Goal: Information Seeking & Learning: Learn about a topic

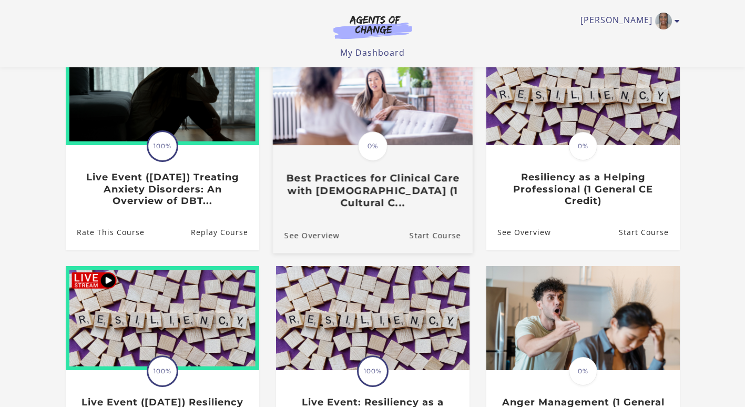
scroll to position [14, 0]
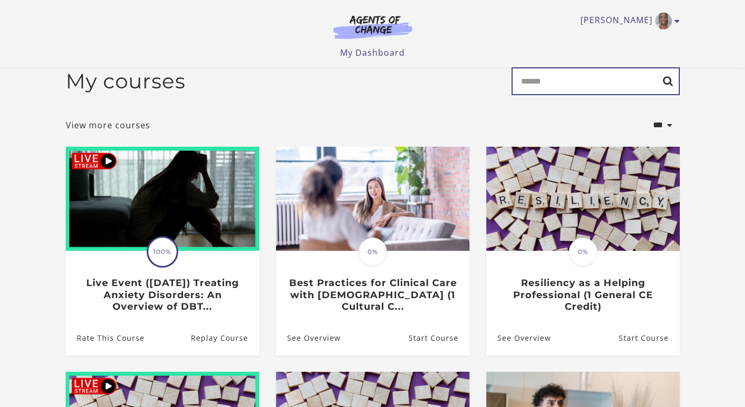
click at [623, 92] on input "Search" at bounding box center [595, 81] width 168 height 28
type input "******"
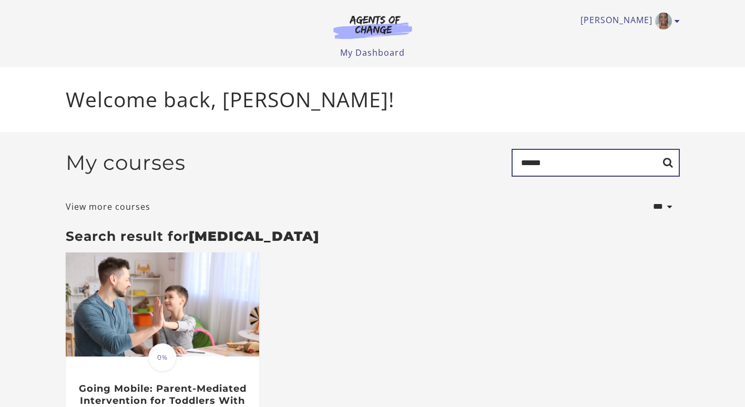
click at [566, 160] on input "******" at bounding box center [595, 163] width 168 height 28
type input "*"
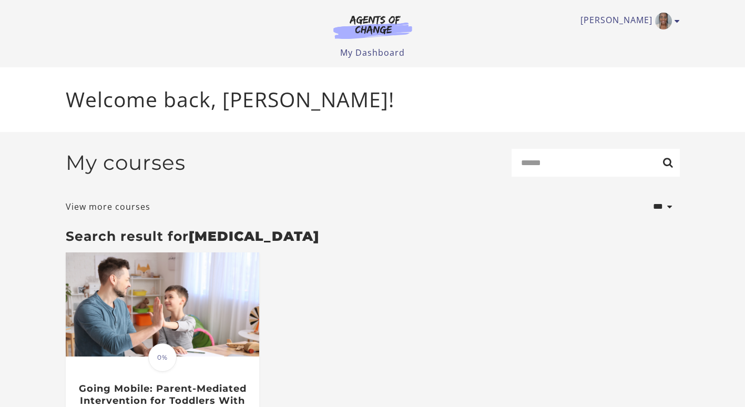
click at [363, 155] on div "My courses Search" at bounding box center [373, 167] width 614 height 36
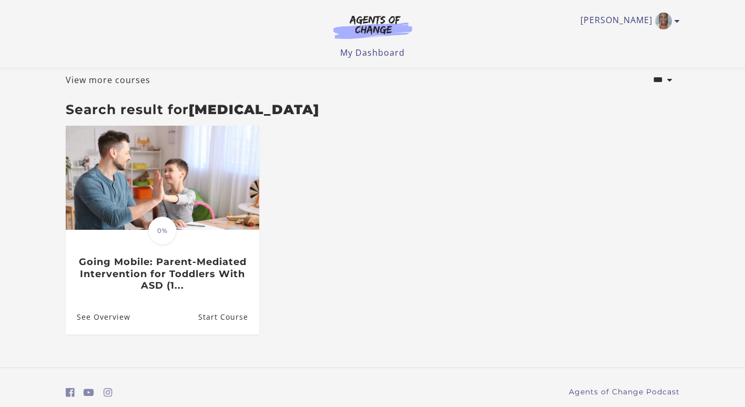
scroll to position [46, 0]
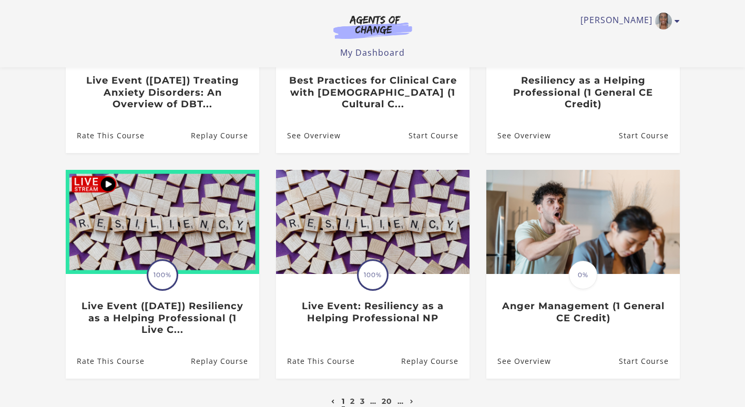
scroll to position [263, 0]
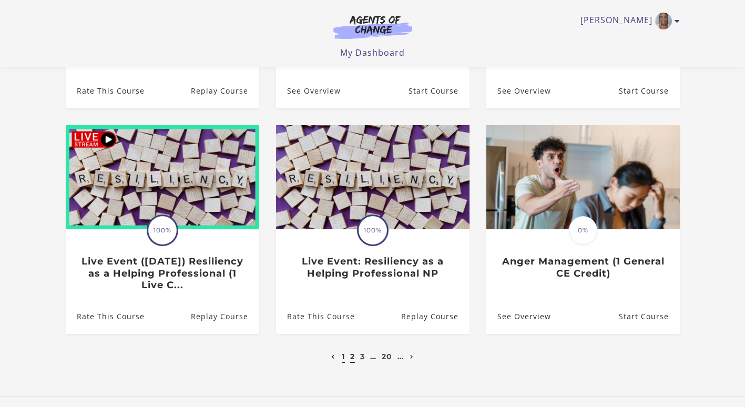
click at [353, 361] on link "2" at bounding box center [352, 356] width 5 height 9
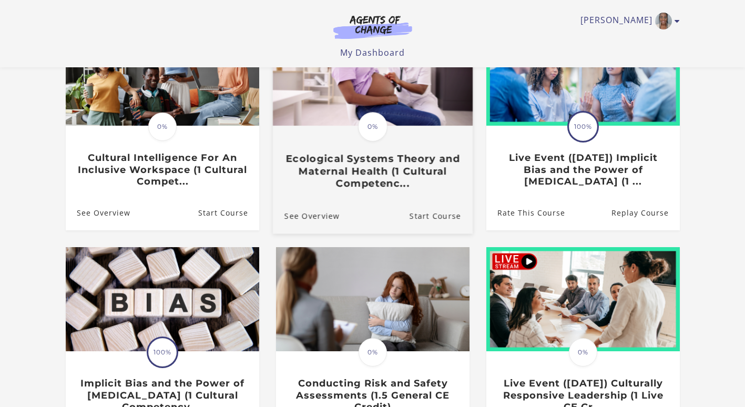
scroll to position [263, 0]
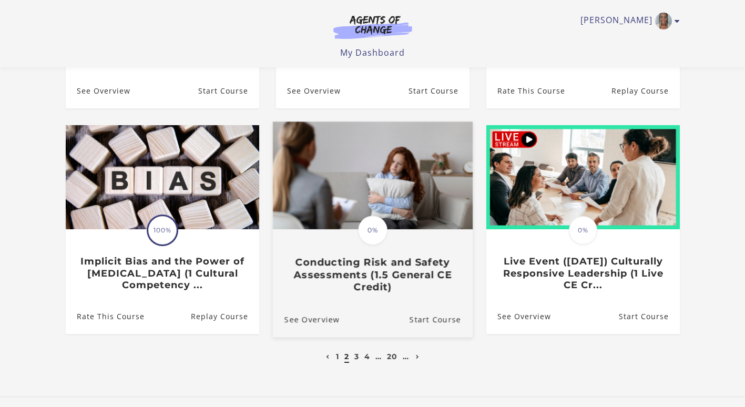
click at [413, 265] on h3 "Conducting Risk and Safety Assessments (1.5 General CE Credit)" at bounding box center [372, 274] width 177 height 37
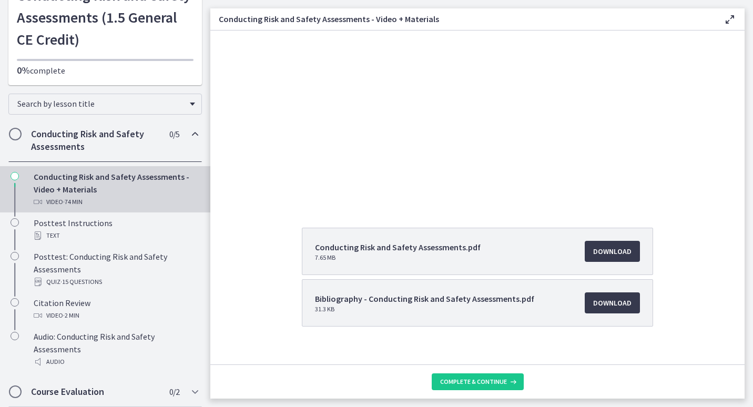
scroll to position [105, 0]
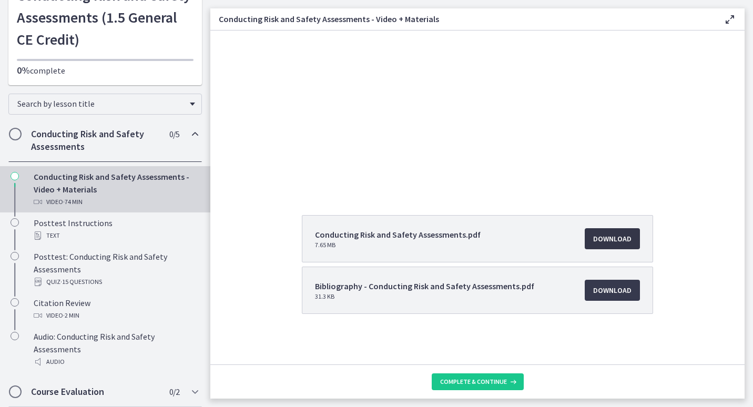
click at [607, 242] on span "Download Opens in a new window" at bounding box center [612, 238] width 38 height 13
click at [594, 291] on span "Download Opens in a new window" at bounding box center [612, 290] width 38 height 13
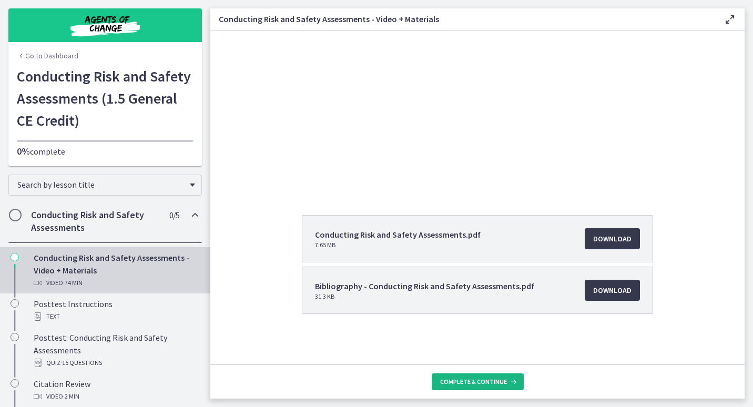
click at [505, 379] on span "Complete & continue" at bounding box center [473, 381] width 67 height 8
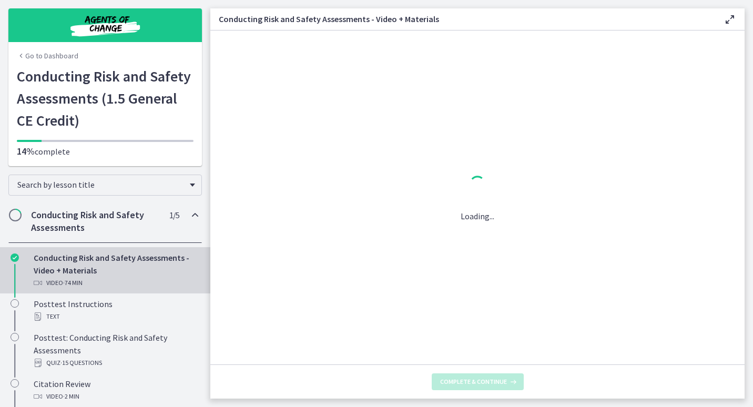
scroll to position [0, 0]
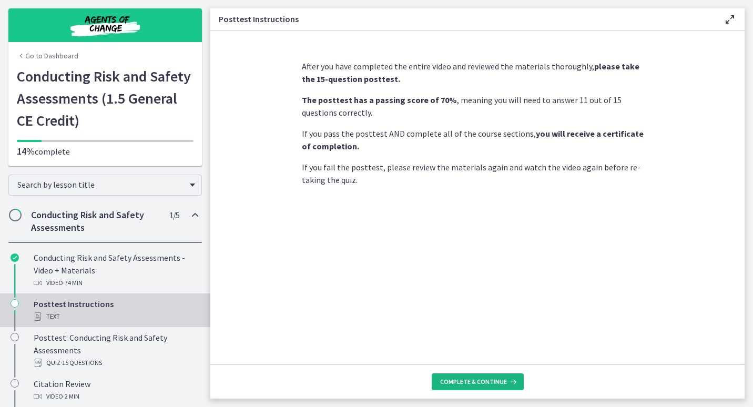
click at [486, 384] on span "Complete & continue" at bounding box center [473, 381] width 67 height 8
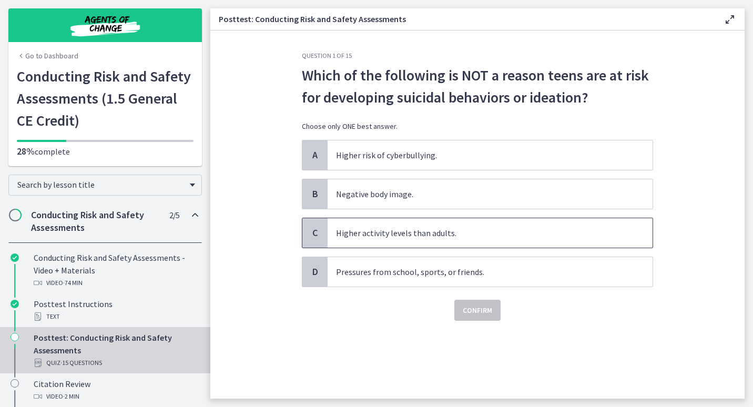
click at [450, 238] on p "Higher activity levels than adults." at bounding box center [479, 233] width 287 height 13
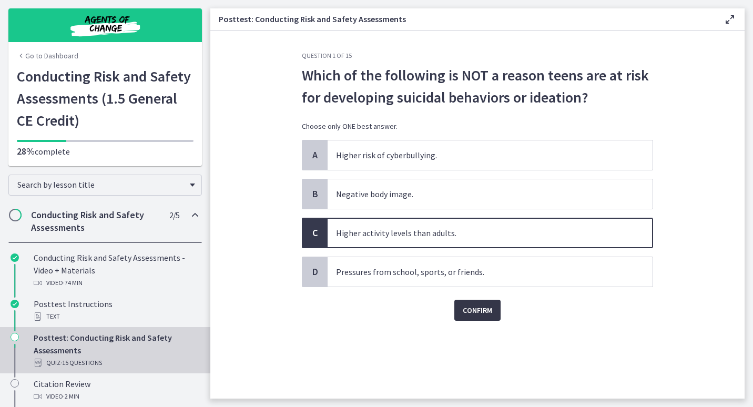
click at [489, 312] on span "Confirm" at bounding box center [476, 310] width 29 height 13
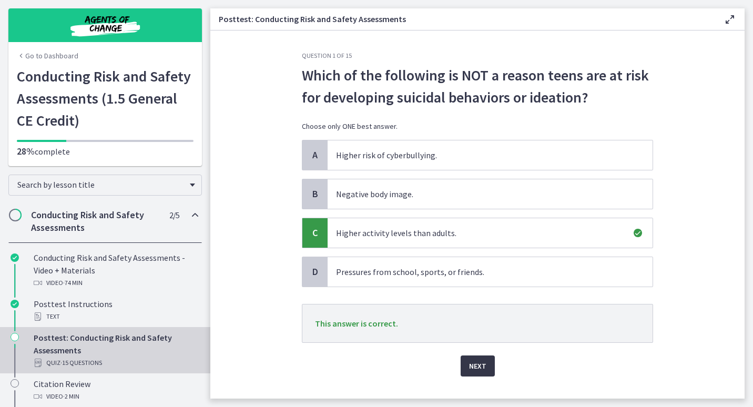
click at [482, 370] on button "Next" at bounding box center [477, 365] width 34 height 21
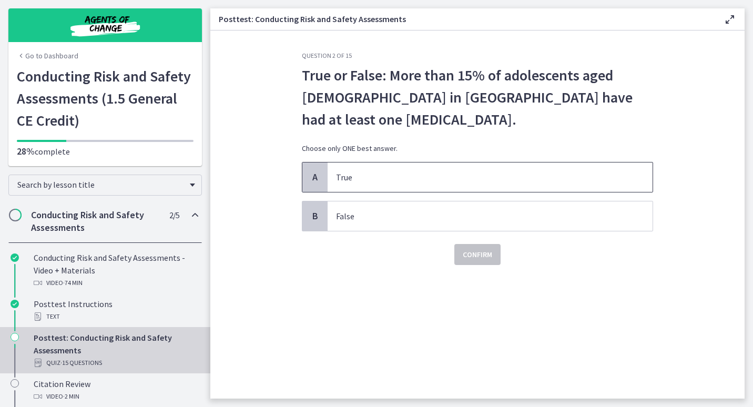
click at [459, 176] on p "True" at bounding box center [479, 177] width 287 height 13
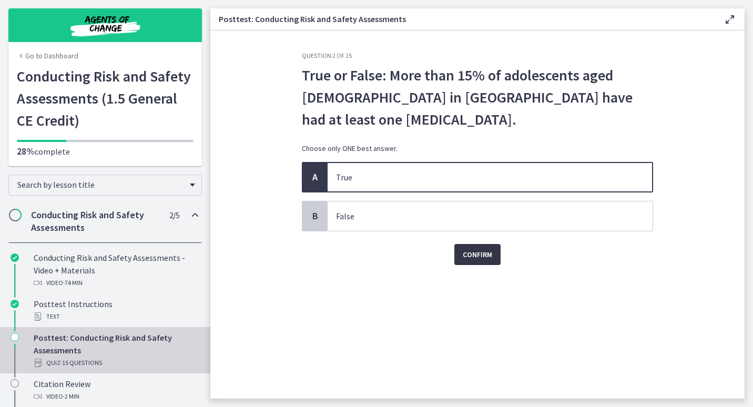
click at [491, 258] on span "Confirm" at bounding box center [476, 254] width 29 height 13
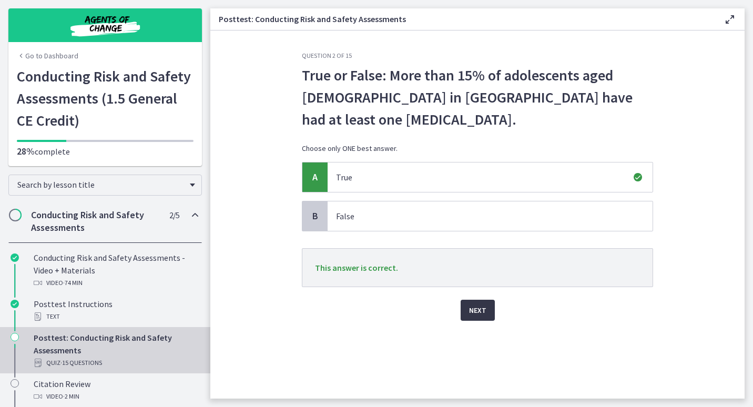
click at [483, 312] on span "Next" at bounding box center [477, 310] width 17 height 13
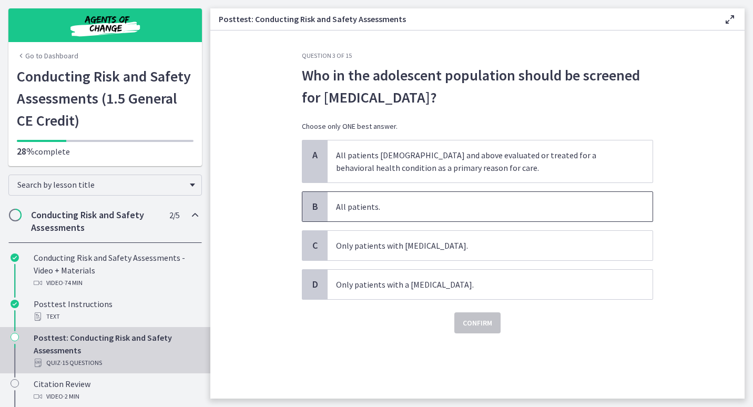
click at [427, 207] on p "All patients." at bounding box center [479, 206] width 287 height 13
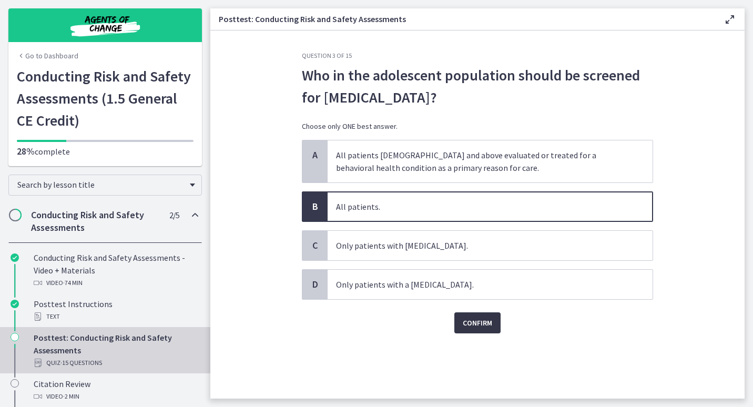
click at [491, 326] on span "Confirm" at bounding box center [476, 322] width 29 height 13
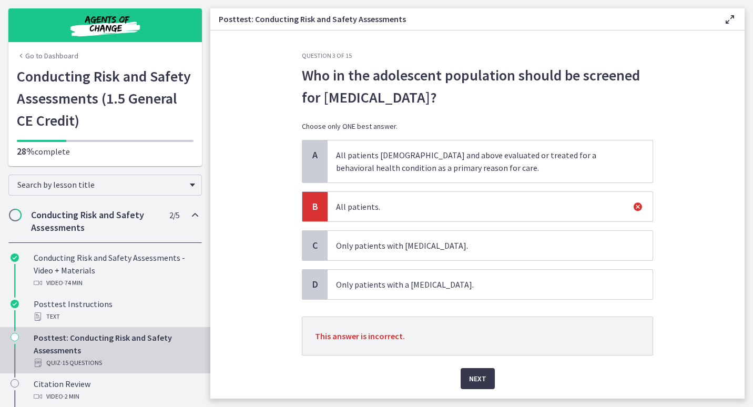
click at [468, 161] on p "All patients 12 years old and above evaluated or treated for a behavioral healt…" at bounding box center [479, 161] width 287 height 25
click at [484, 378] on button "Next" at bounding box center [477, 378] width 34 height 21
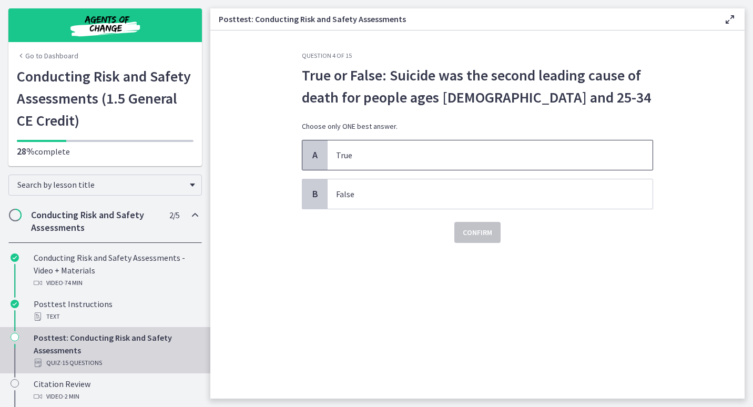
click at [449, 151] on p "True" at bounding box center [479, 155] width 287 height 13
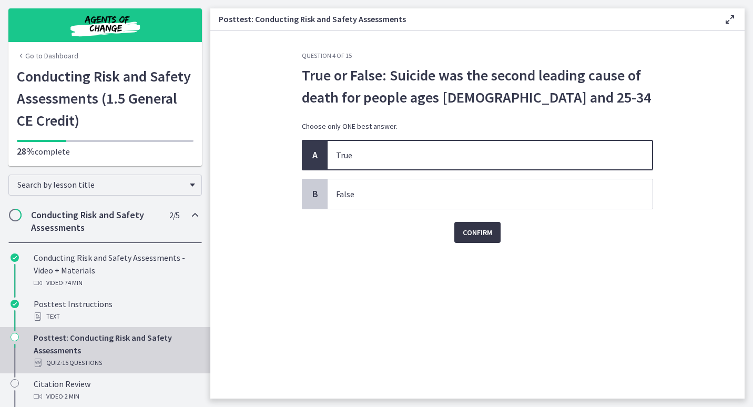
click at [480, 236] on span "Confirm" at bounding box center [476, 232] width 29 height 13
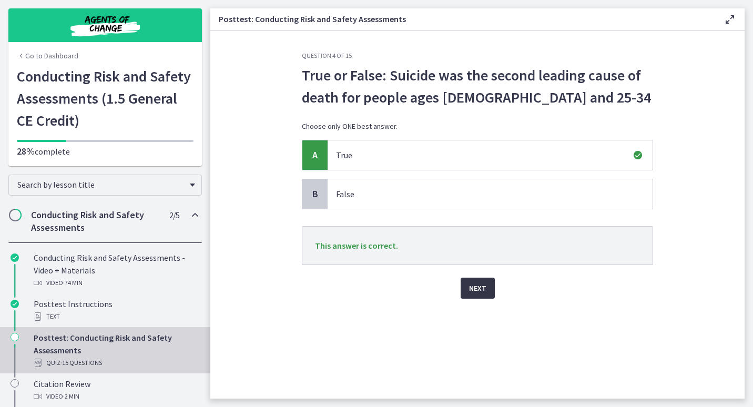
click at [482, 286] on span "Next" at bounding box center [477, 288] width 17 height 13
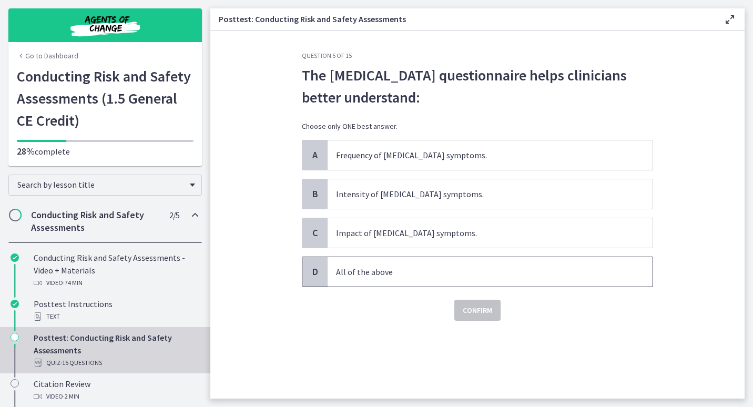
click at [415, 274] on p "All of the above" at bounding box center [479, 271] width 287 height 13
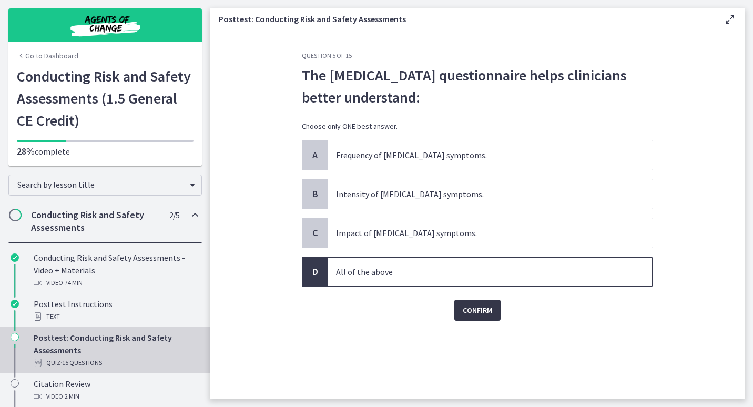
click at [469, 307] on span "Confirm" at bounding box center [476, 310] width 29 height 13
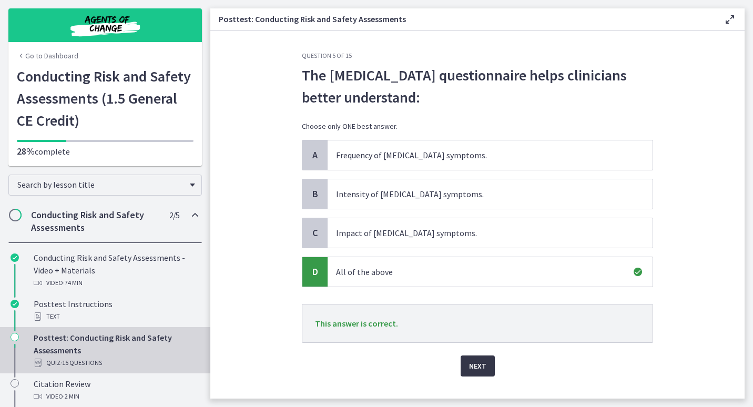
click at [477, 367] on span "Next" at bounding box center [477, 365] width 17 height 13
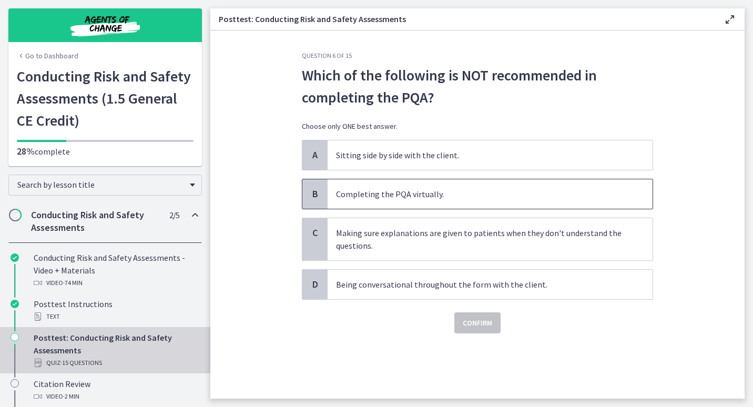
click at [446, 193] on p "Completing the PQA virtually." at bounding box center [479, 194] width 287 height 13
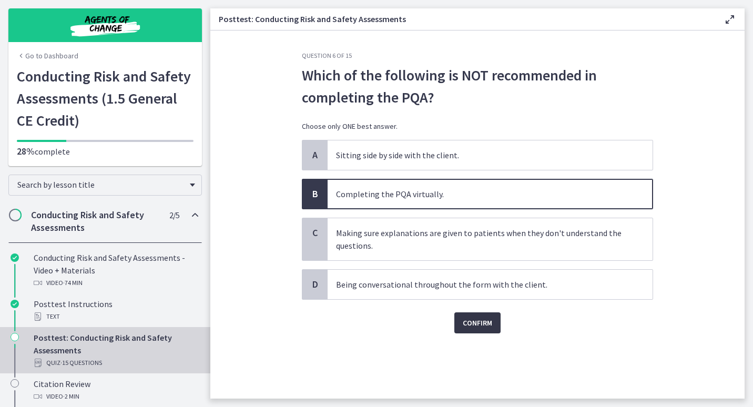
click at [488, 325] on span "Confirm" at bounding box center [476, 322] width 29 height 13
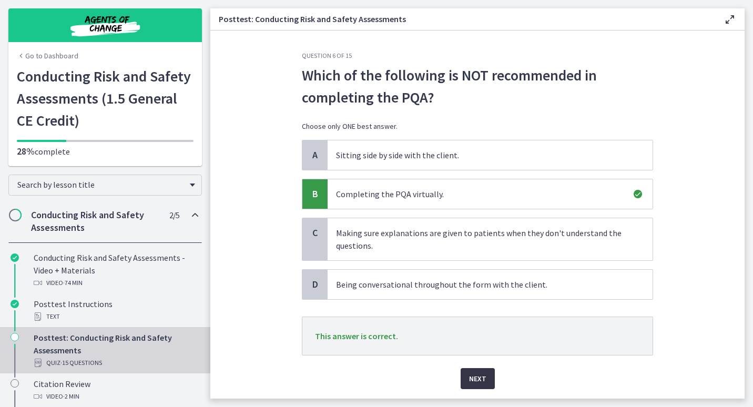
click at [481, 378] on span "Next" at bounding box center [477, 378] width 17 height 13
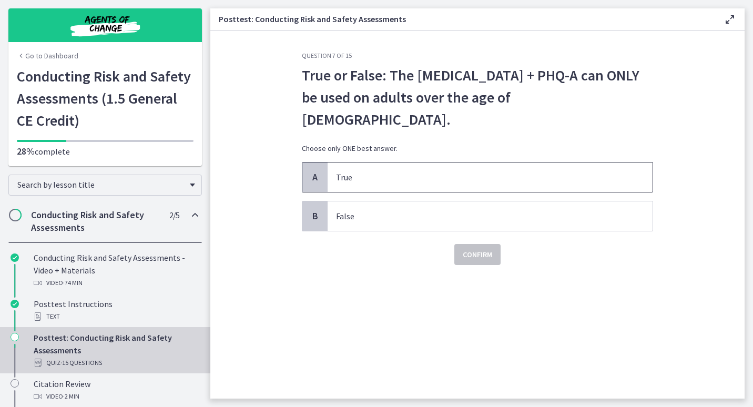
click at [425, 162] on span "True" at bounding box center [489, 176] width 325 height 29
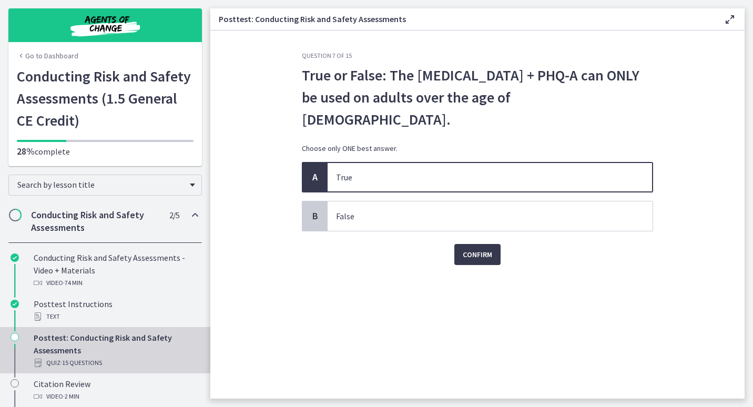
click at [487, 245] on div "Question 7 of 15 True or False: The PHQ-9 + PHQ-A can ONLY be used on adults ov…" at bounding box center [477, 225] width 368 height 347
click at [490, 248] on span "Confirm" at bounding box center [476, 254] width 29 height 13
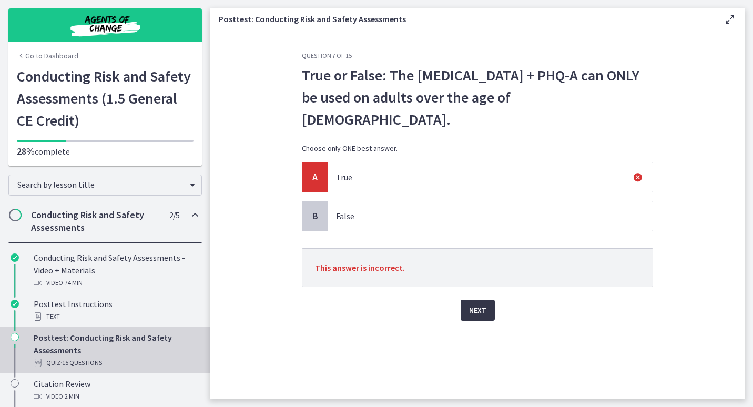
click at [482, 304] on span "Next" at bounding box center [477, 310] width 17 height 13
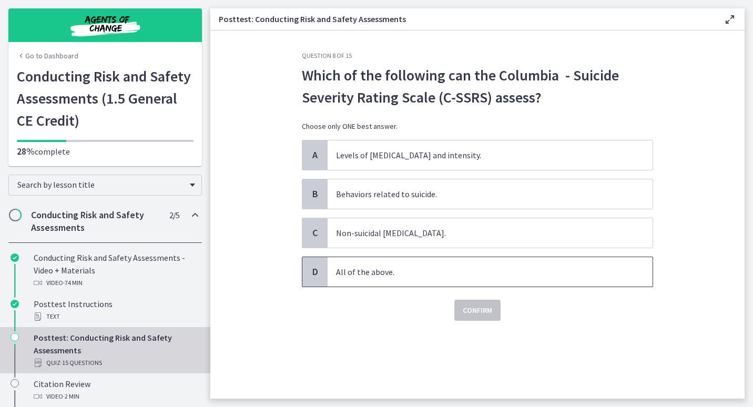
click at [402, 262] on span "All of the above." at bounding box center [489, 271] width 325 height 29
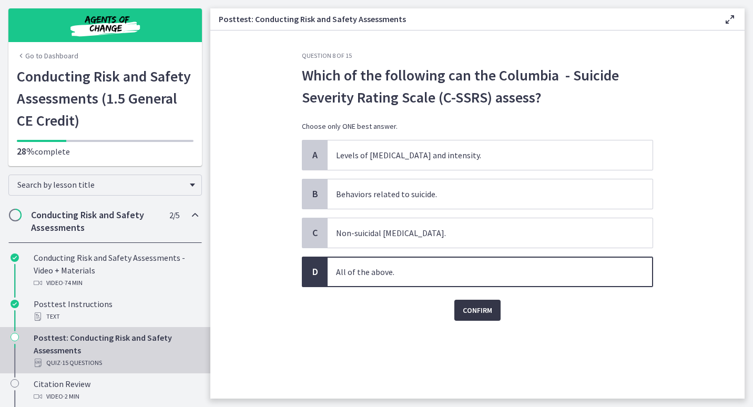
click at [471, 308] on span "Confirm" at bounding box center [476, 310] width 29 height 13
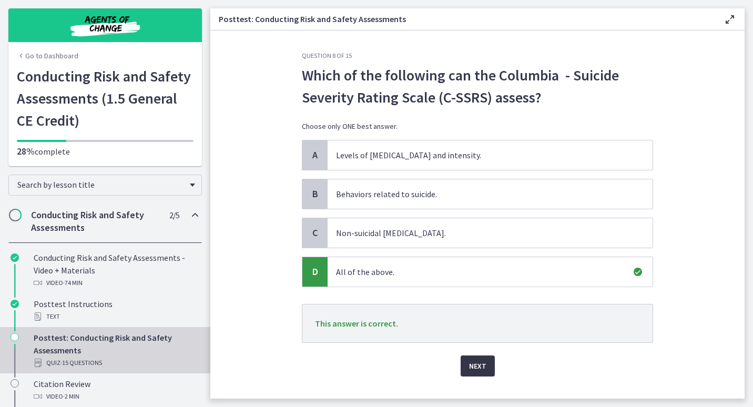
click at [477, 366] on span "Next" at bounding box center [477, 365] width 17 height 13
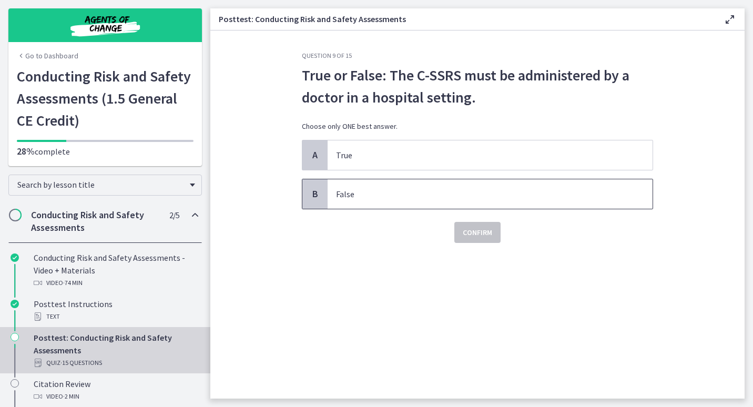
click at [548, 197] on p "False" at bounding box center [479, 194] width 287 height 13
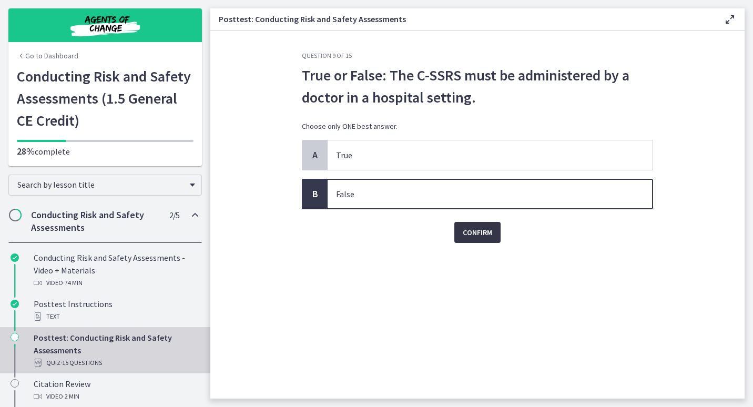
click at [474, 234] on span "Confirm" at bounding box center [476, 232] width 29 height 13
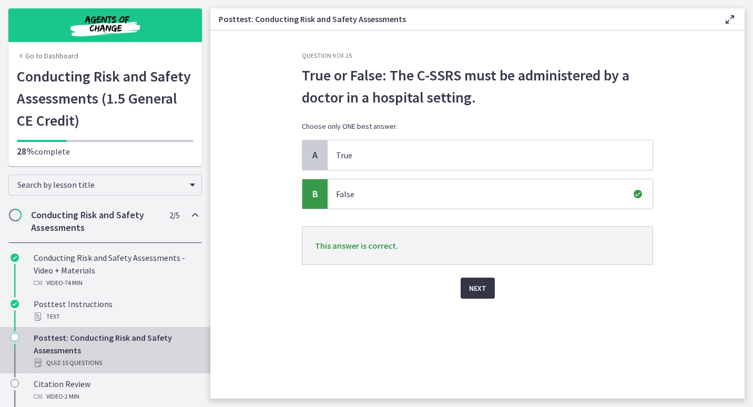
click at [479, 294] on span "Next" at bounding box center [477, 288] width 17 height 13
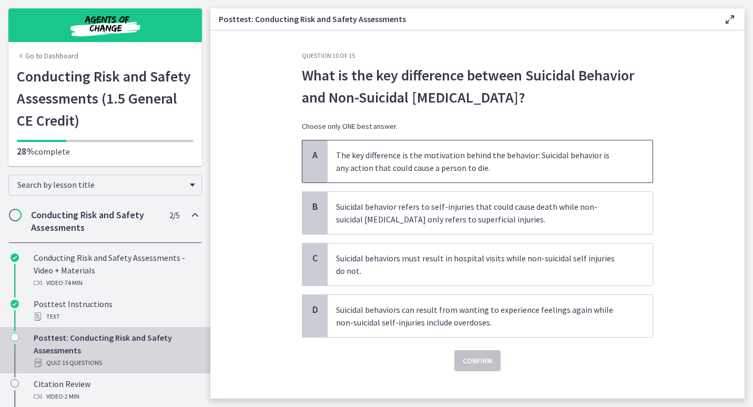
click at [536, 162] on p "The key difference is the motivation behind the behavior: Suicidal behavior is …" at bounding box center [479, 161] width 287 height 25
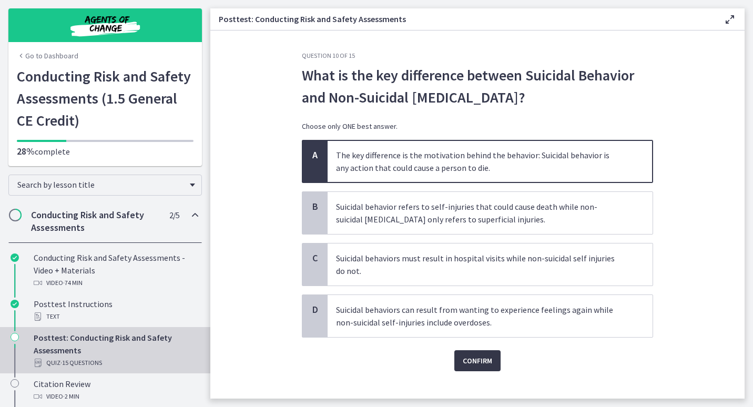
click at [479, 358] on span "Confirm" at bounding box center [476, 360] width 29 height 13
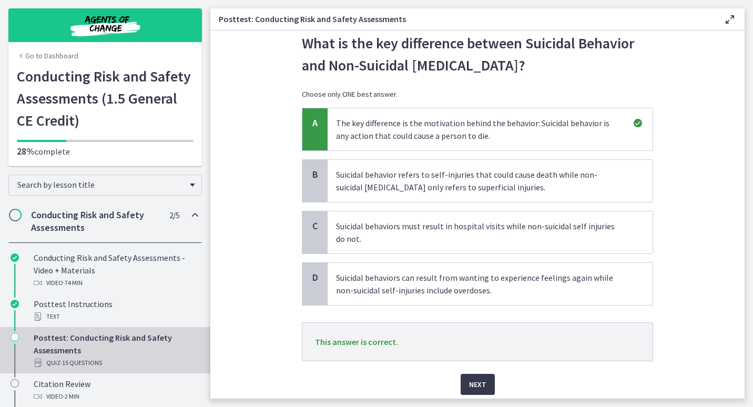
scroll to position [70, 0]
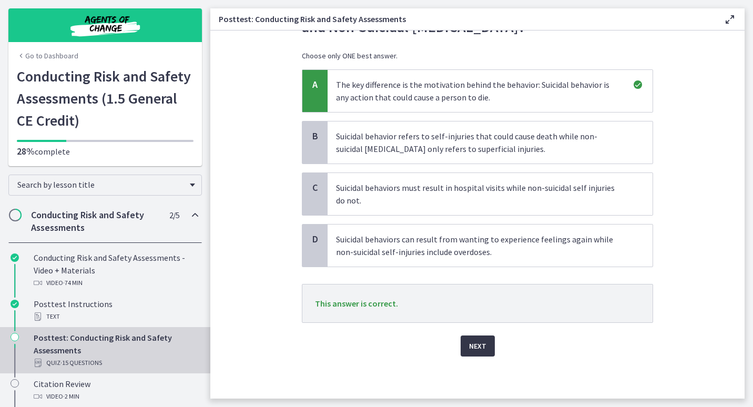
click at [476, 343] on span "Next" at bounding box center [477, 346] width 17 height 13
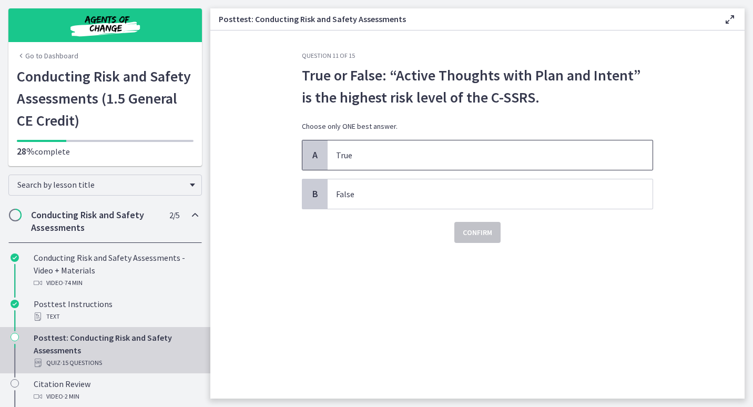
click at [524, 159] on p "True" at bounding box center [479, 155] width 287 height 13
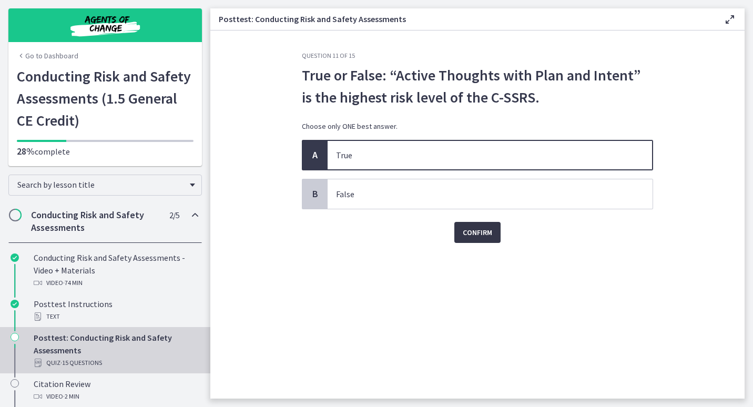
click at [485, 231] on span "Confirm" at bounding box center [476, 232] width 29 height 13
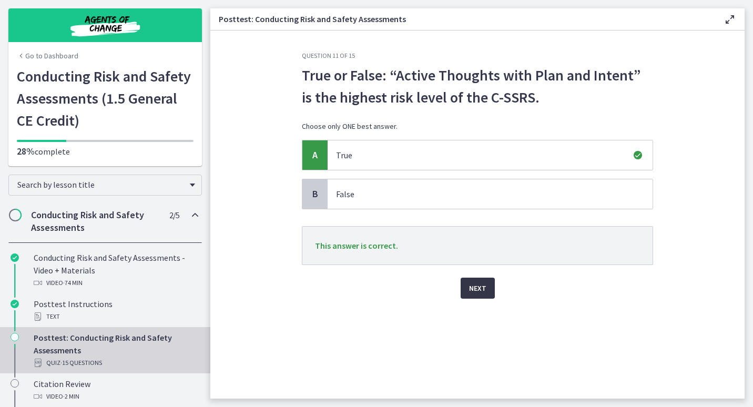
click at [490, 291] on button "Next" at bounding box center [477, 287] width 34 height 21
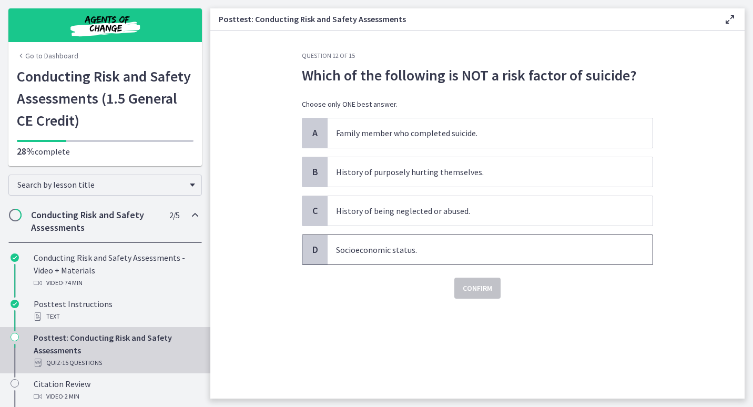
click at [615, 250] on p "Socioeconomic status." at bounding box center [479, 249] width 287 height 13
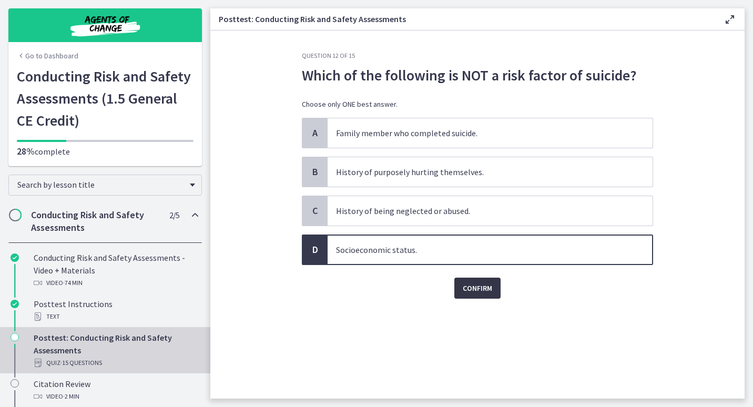
click at [482, 288] on span "Confirm" at bounding box center [476, 288] width 29 height 13
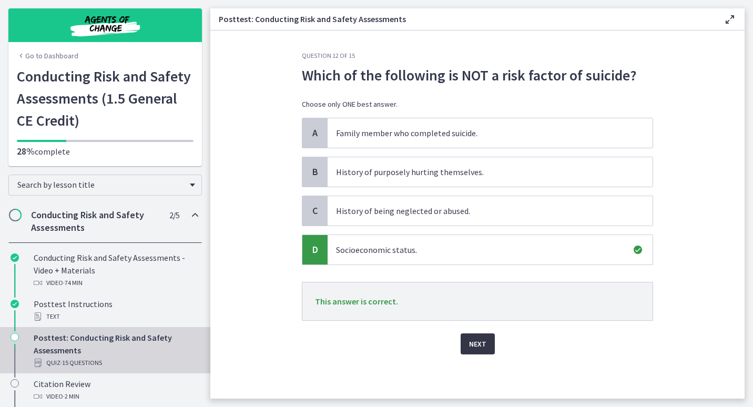
click at [483, 343] on span "Next" at bounding box center [477, 343] width 17 height 13
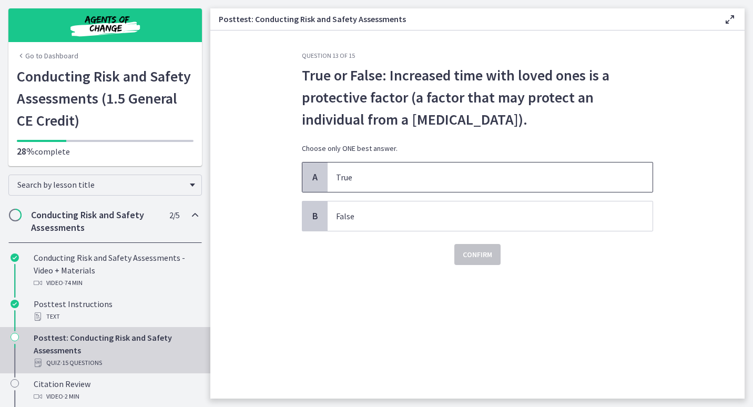
click at [578, 176] on p "True" at bounding box center [479, 177] width 287 height 13
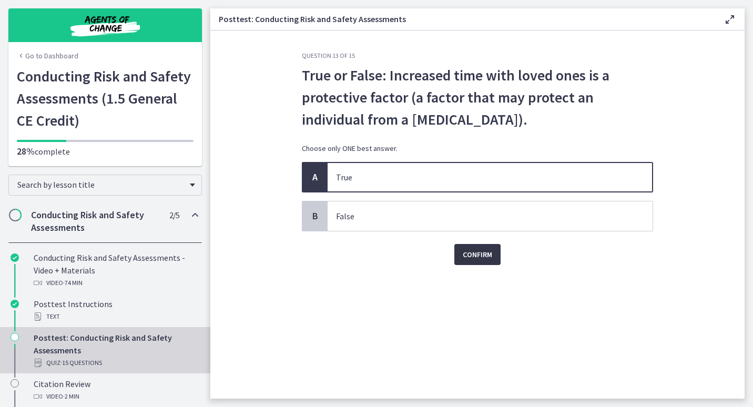
click at [481, 258] on span "Confirm" at bounding box center [476, 254] width 29 height 13
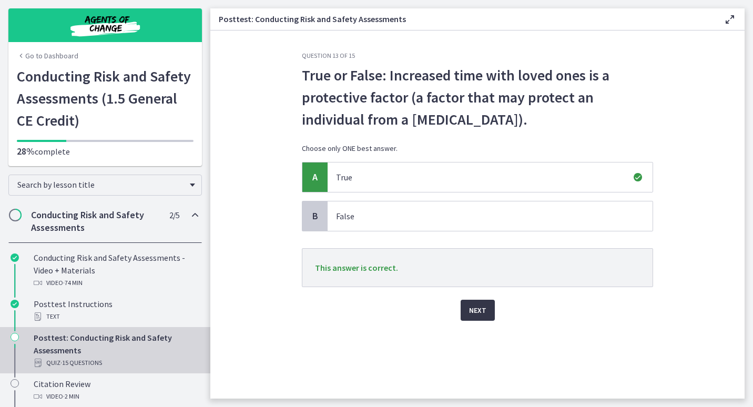
click at [474, 309] on span "Next" at bounding box center [477, 310] width 17 height 13
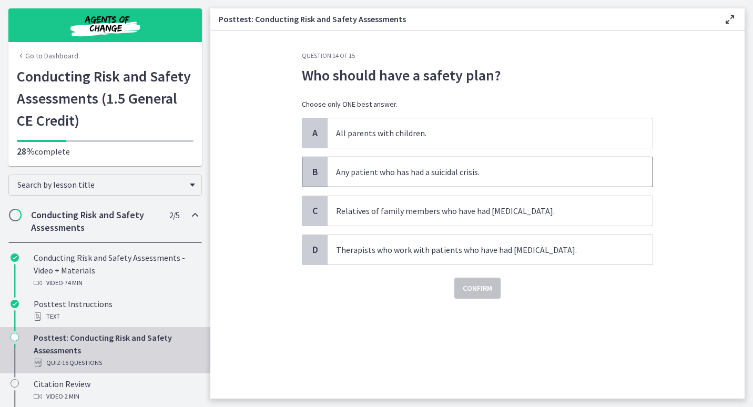
click at [492, 176] on p "Any patient who has had a suicidal crisis." at bounding box center [479, 172] width 287 height 13
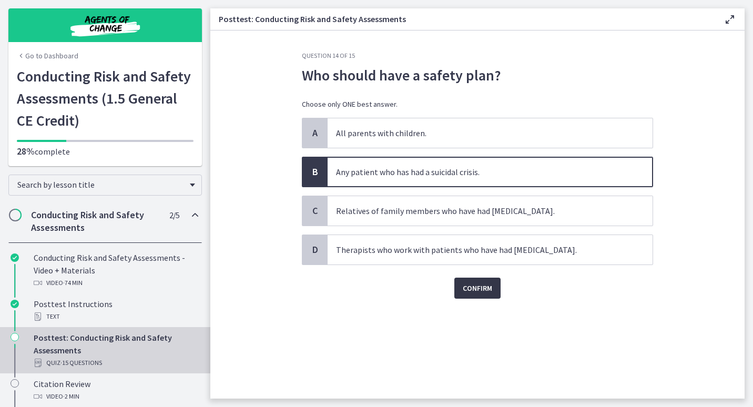
click at [481, 282] on span "Confirm" at bounding box center [476, 288] width 29 height 13
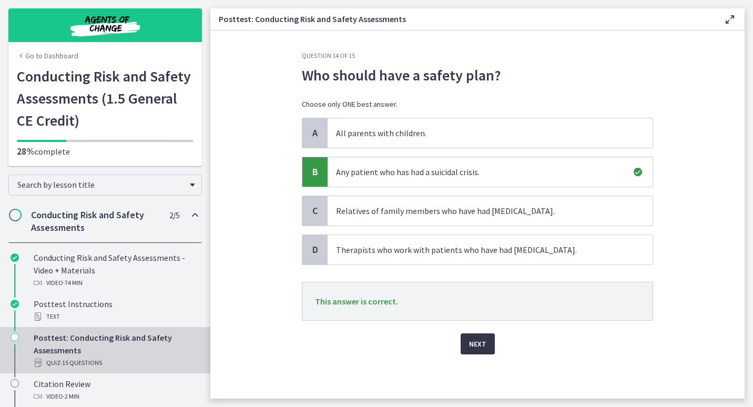
click at [483, 347] on span "Next" at bounding box center [477, 343] width 17 height 13
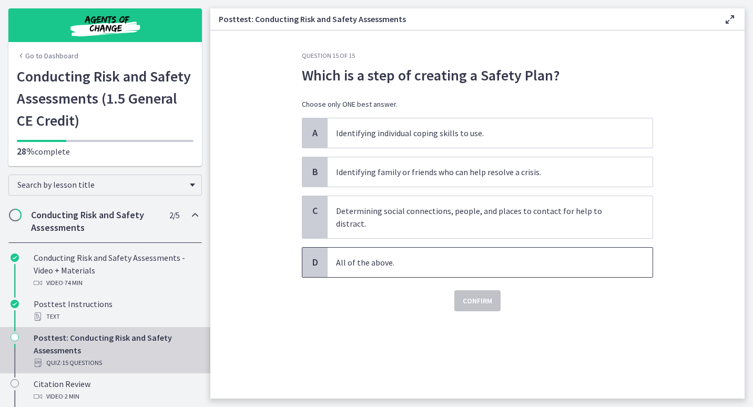
click at [626, 252] on span "All of the above." at bounding box center [489, 262] width 325 height 29
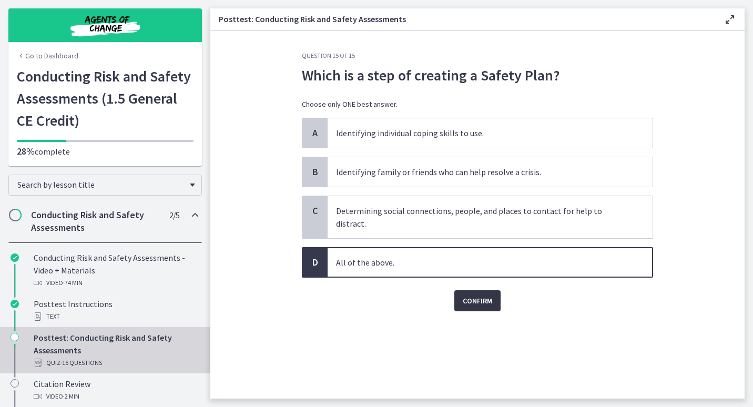
click at [491, 294] on span "Confirm" at bounding box center [476, 300] width 29 height 13
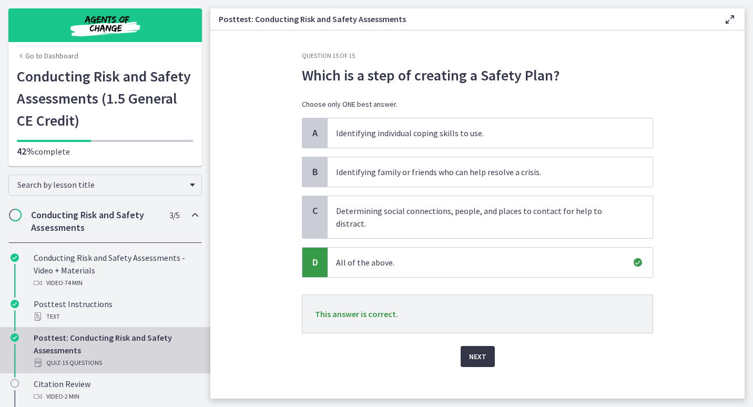
click at [489, 346] on button "Next" at bounding box center [477, 356] width 34 height 21
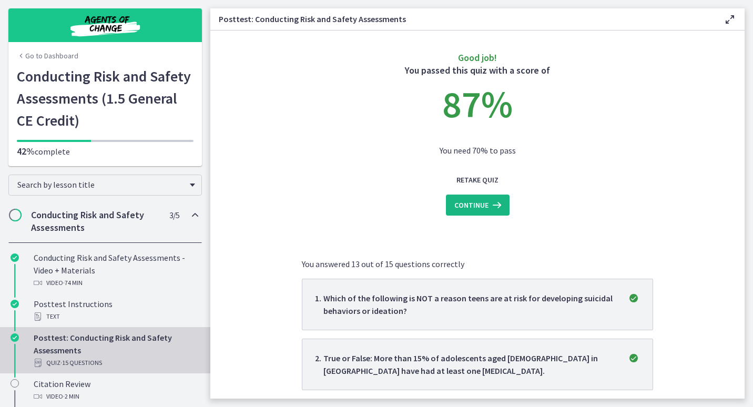
click at [479, 205] on span "Continue" at bounding box center [471, 205] width 34 height 13
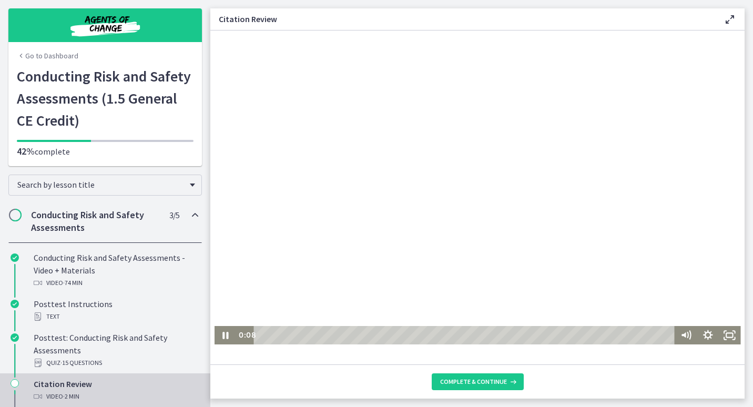
scroll to position [1, 0]
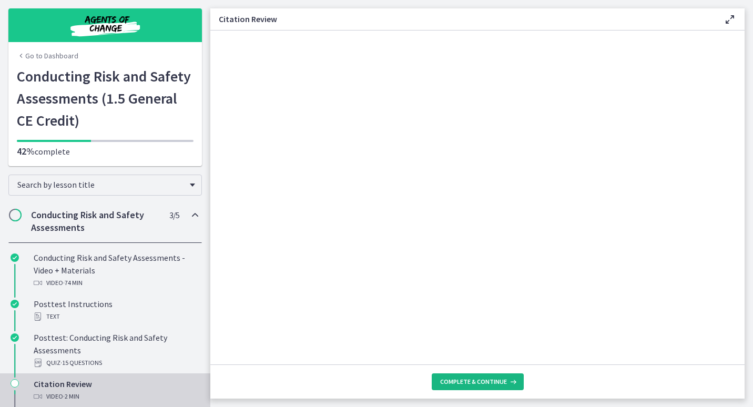
click at [509, 379] on icon at bounding box center [512, 381] width 11 height 8
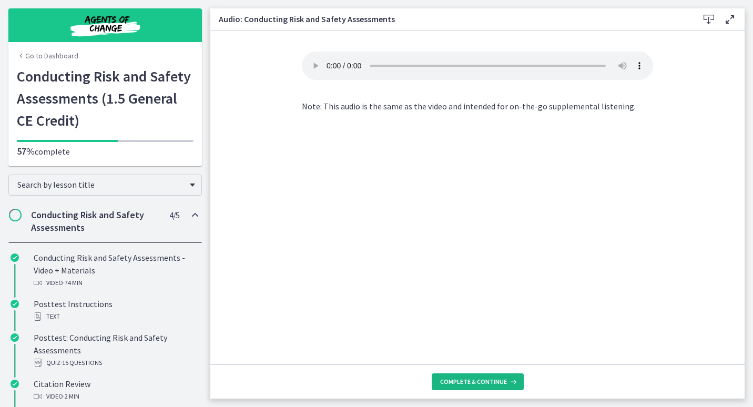
click at [493, 378] on span "Complete & continue" at bounding box center [473, 381] width 67 height 8
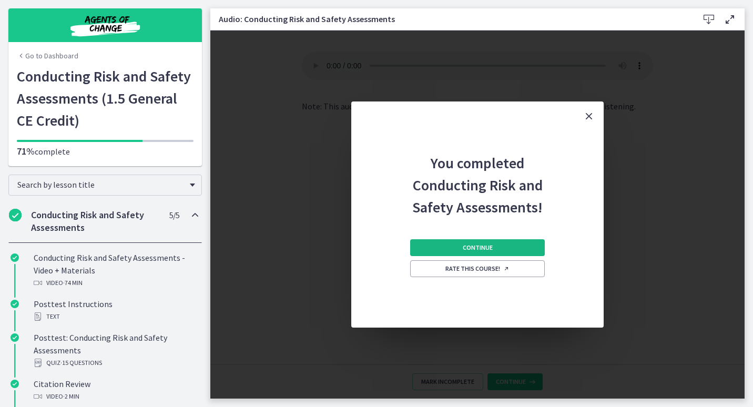
click at [528, 246] on button "Continue" at bounding box center [477, 247] width 135 height 17
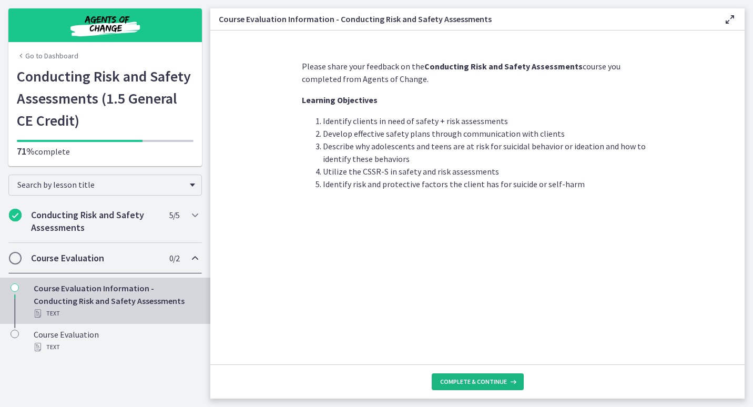
click at [482, 379] on span "Complete & continue" at bounding box center [473, 381] width 67 height 8
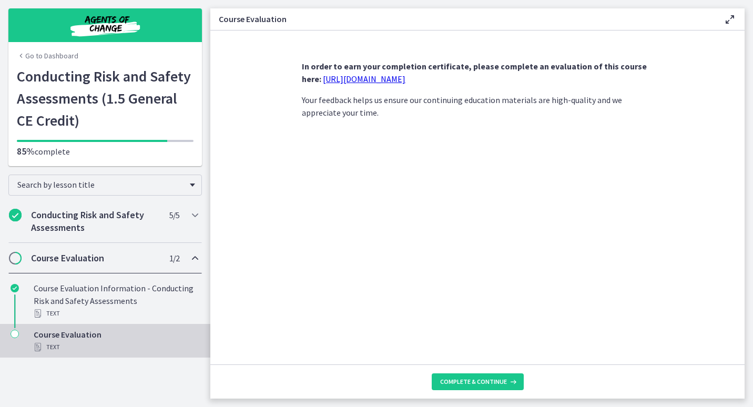
click at [405, 76] on link "https://forms.gle/xFMn6aB6rqvrfvum6" at bounding box center [364, 79] width 83 height 11
click at [493, 381] on span "Complete & continue" at bounding box center [473, 381] width 67 height 8
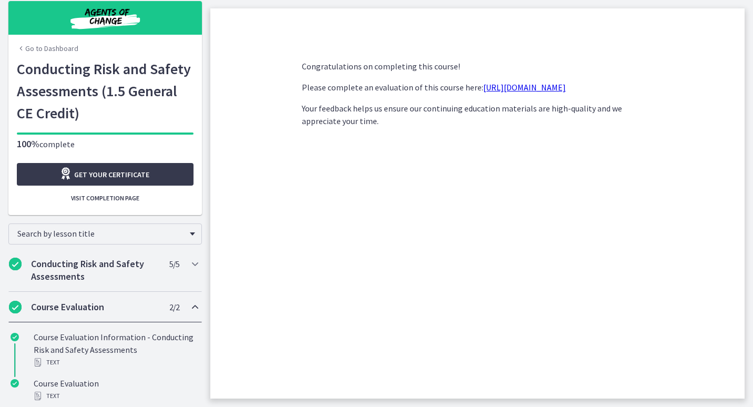
scroll to position [12, 0]
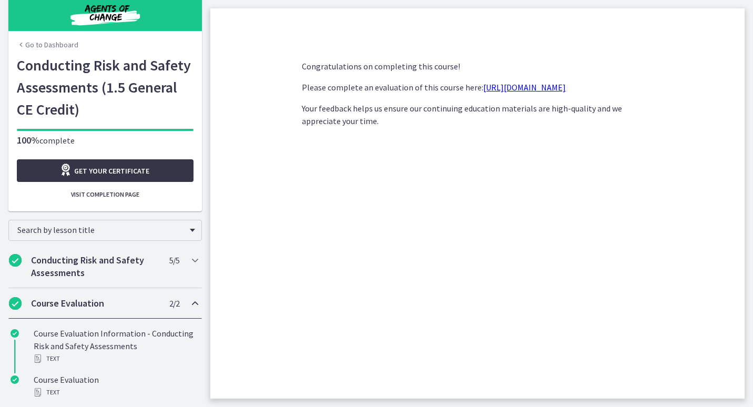
click at [133, 170] on span "Get your certificate" at bounding box center [111, 170] width 75 height 13
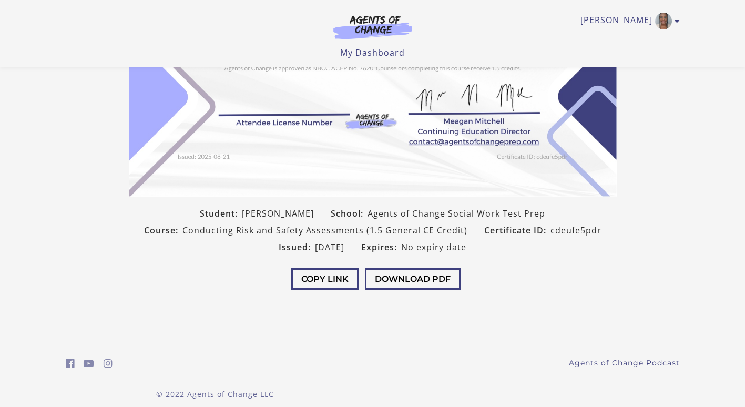
scroll to position [182, 0]
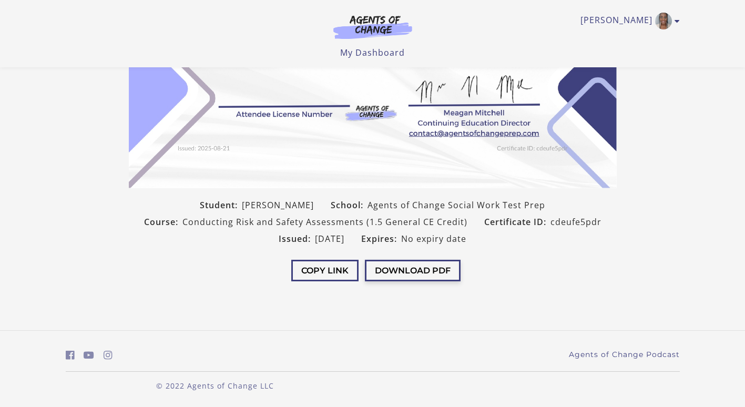
click at [404, 267] on button "Download PDF" at bounding box center [413, 271] width 96 height 22
